Goal: Information Seeking & Learning: Learn about a topic

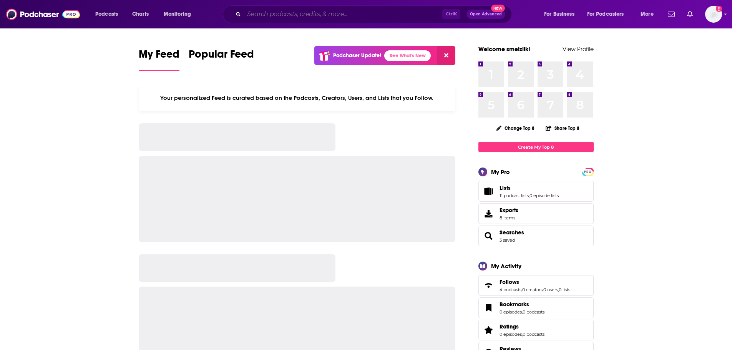
click at [381, 13] on input "Search podcasts, credits, & more..." at bounding box center [343, 14] width 198 height 12
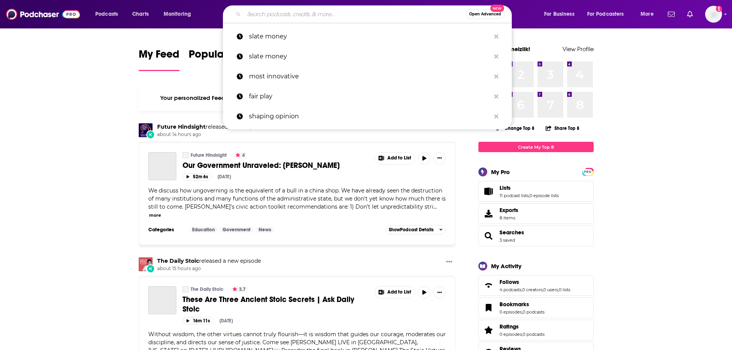
type input "t"
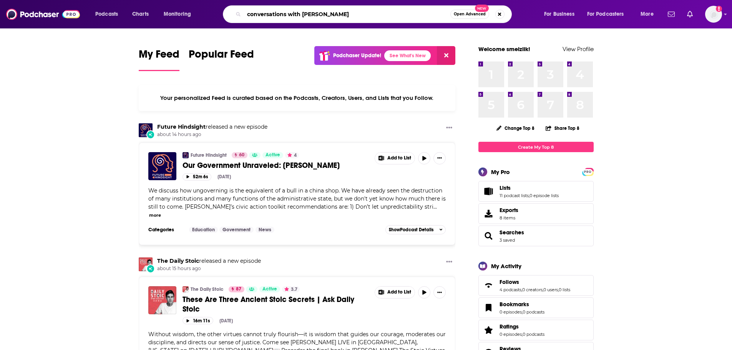
type input "conversations with [PERSON_NAME]"
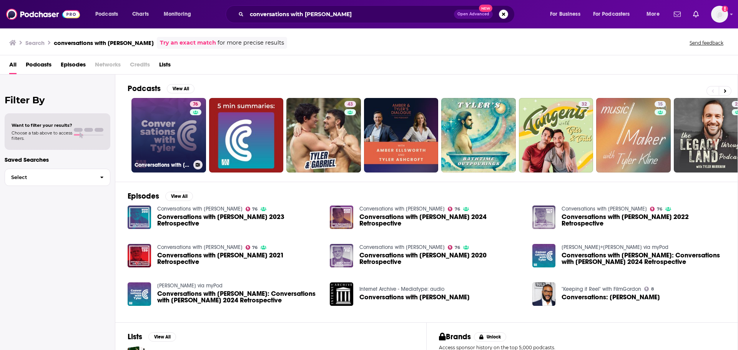
click at [165, 145] on link "76 Conversations with [PERSON_NAME]" at bounding box center [168, 135] width 75 height 75
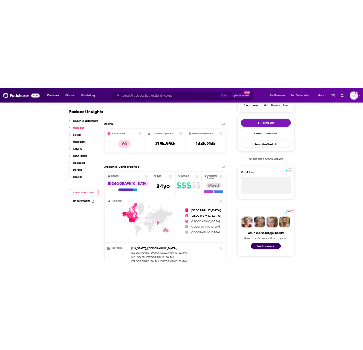
scroll to position [115, 0]
